Goal: Check status: Check status

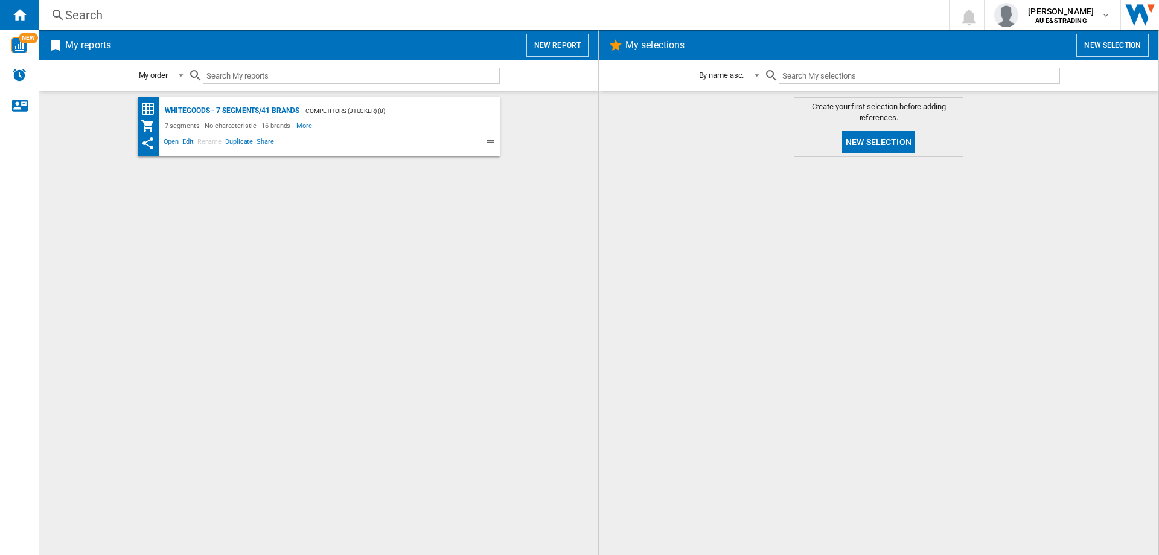
click at [186, 48] on span "My reports" at bounding box center [292, 45] width 458 height 23
click at [240, 43] on span "My reports" at bounding box center [292, 45] width 458 height 23
click at [112, 3] on div "Search Search 0 [PERSON_NAME] AU E&STRADING AU E&STRADING My settings Logout" at bounding box center [599, 15] width 1120 height 30
click at [94, 20] on div "Search" at bounding box center [491, 15] width 852 height 17
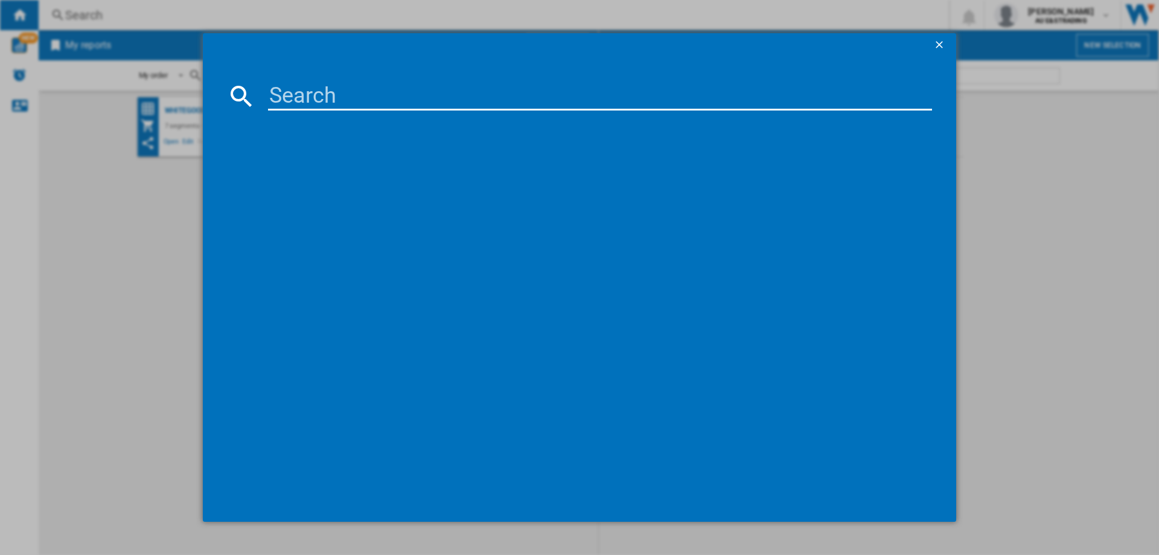
paste input "WSF6606XB"
type input "WSF6606XB"
